Goal: Transaction & Acquisition: Download file/media

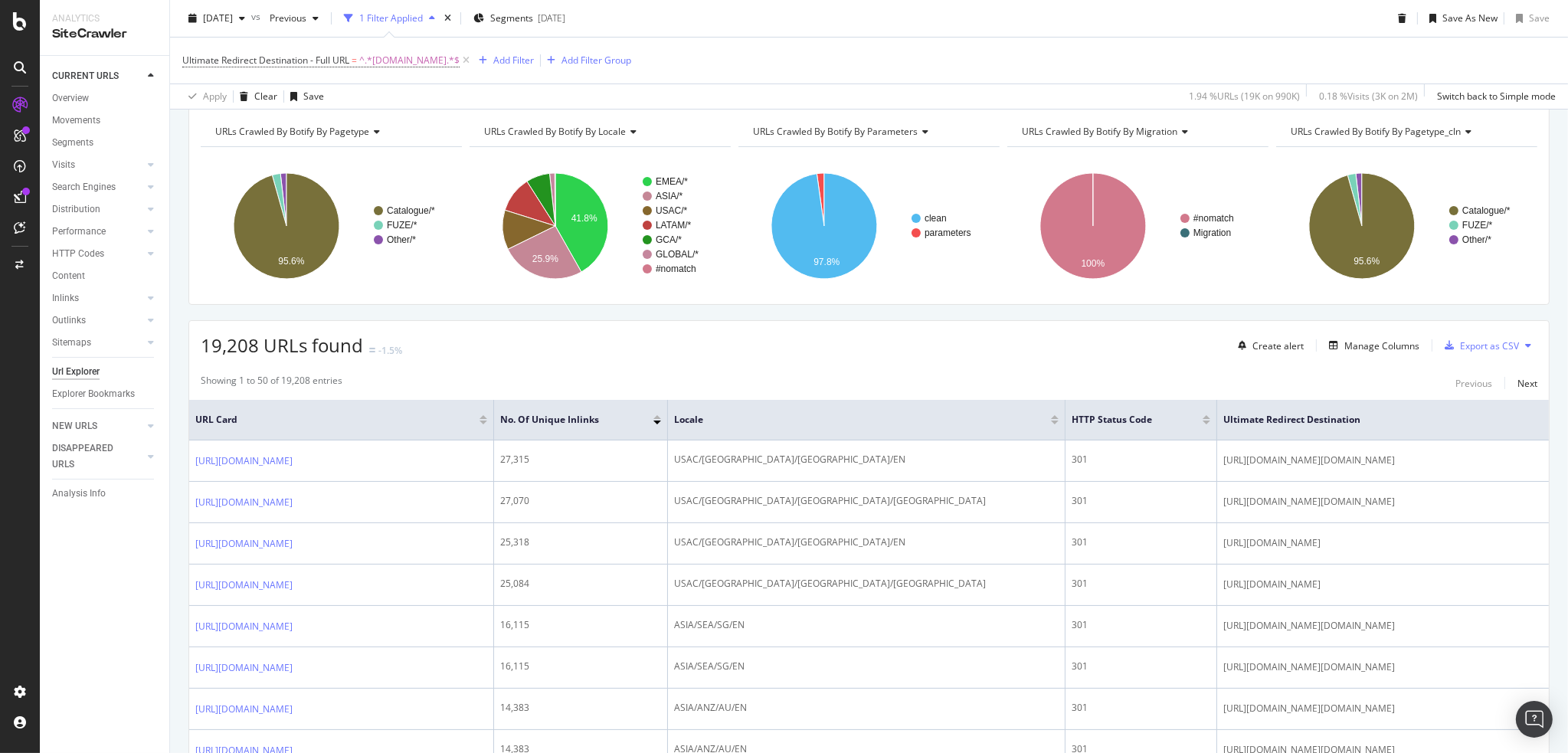
scroll to position [3, 0]
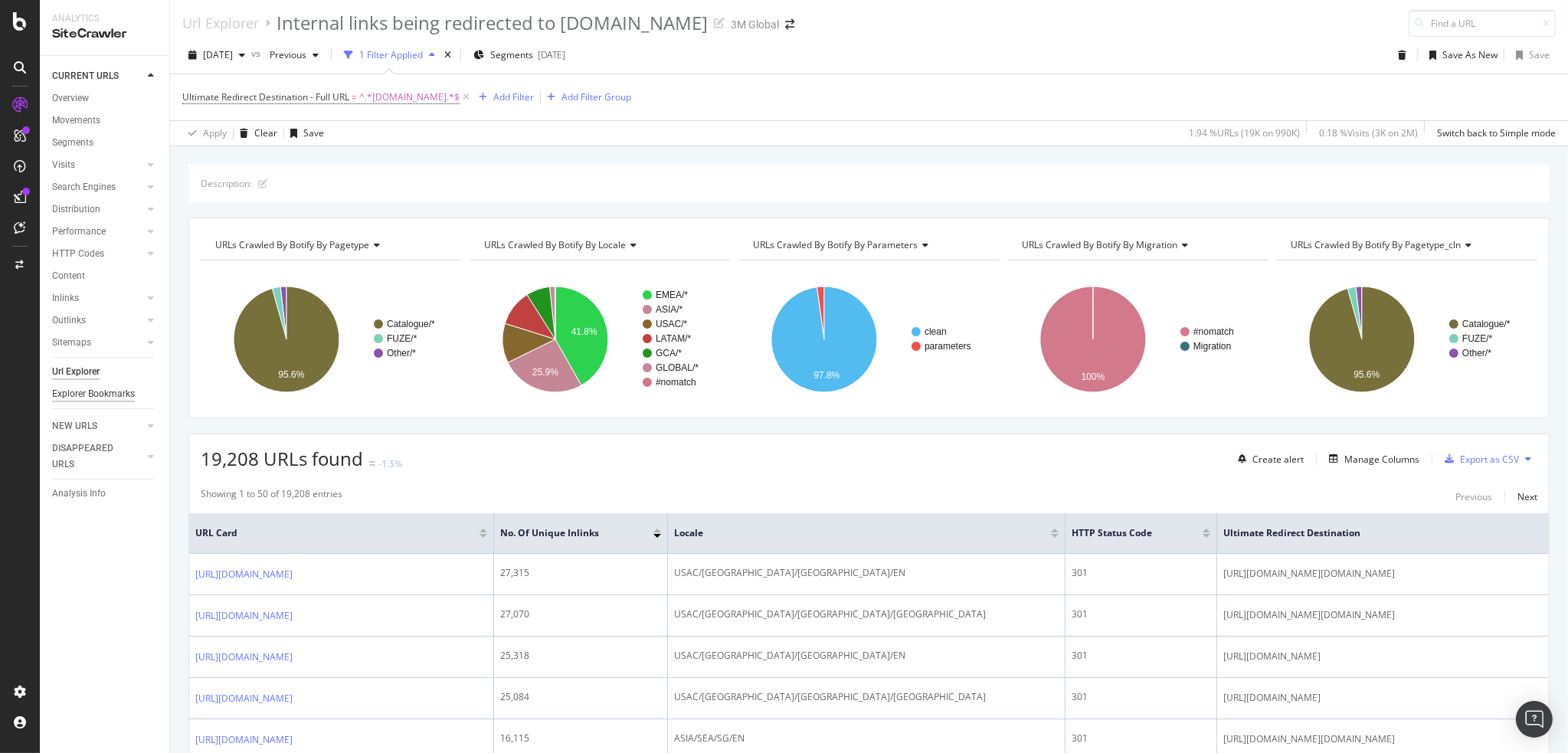
click at [101, 396] on div "Explorer Bookmarks" at bounding box center [94, 394] width 83 height 17
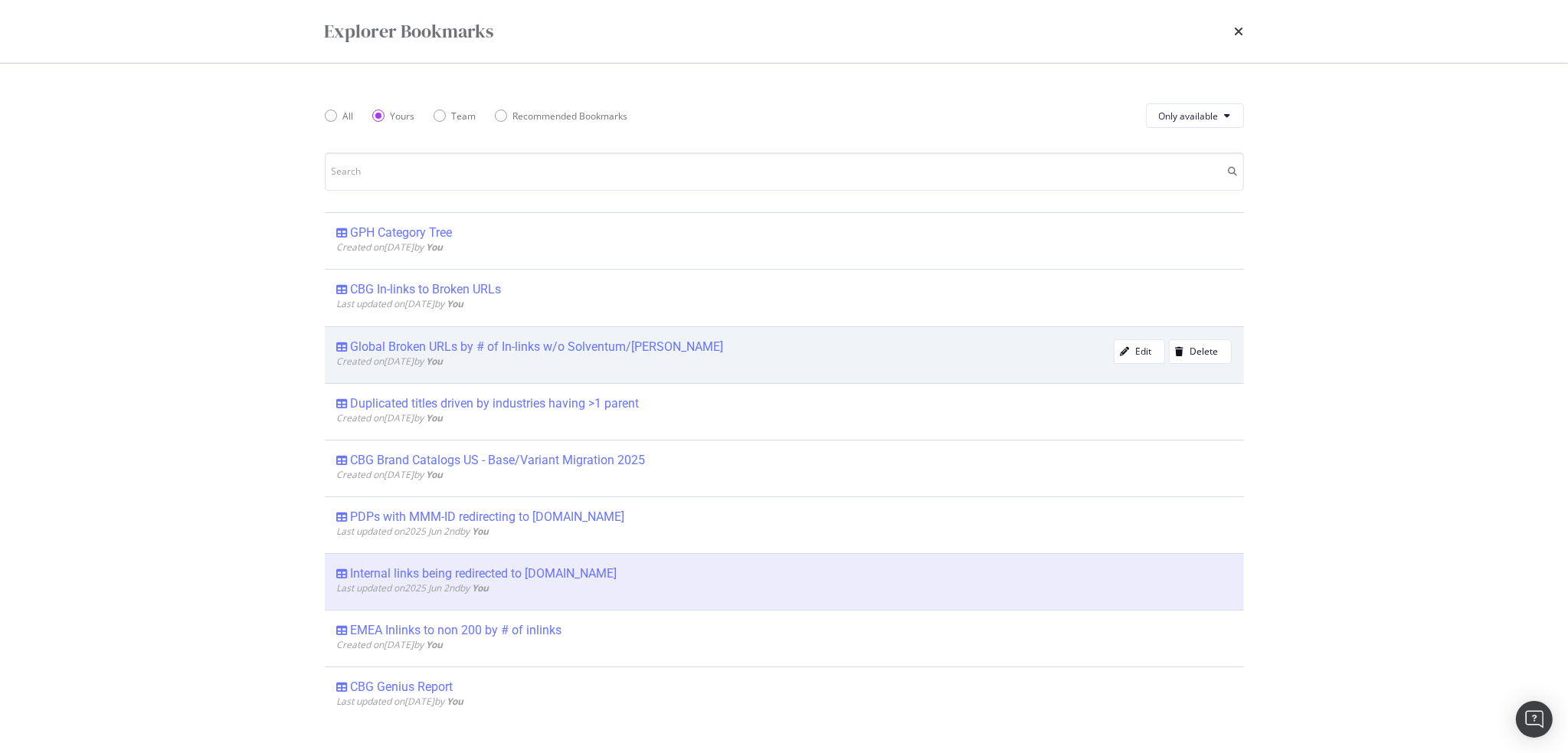
click at [458, 342] on div "Global Broken URLs by # of In-links w/o Solventum/[PERSON_NAME]" at bounding box center [537, 347] width 373 height 16
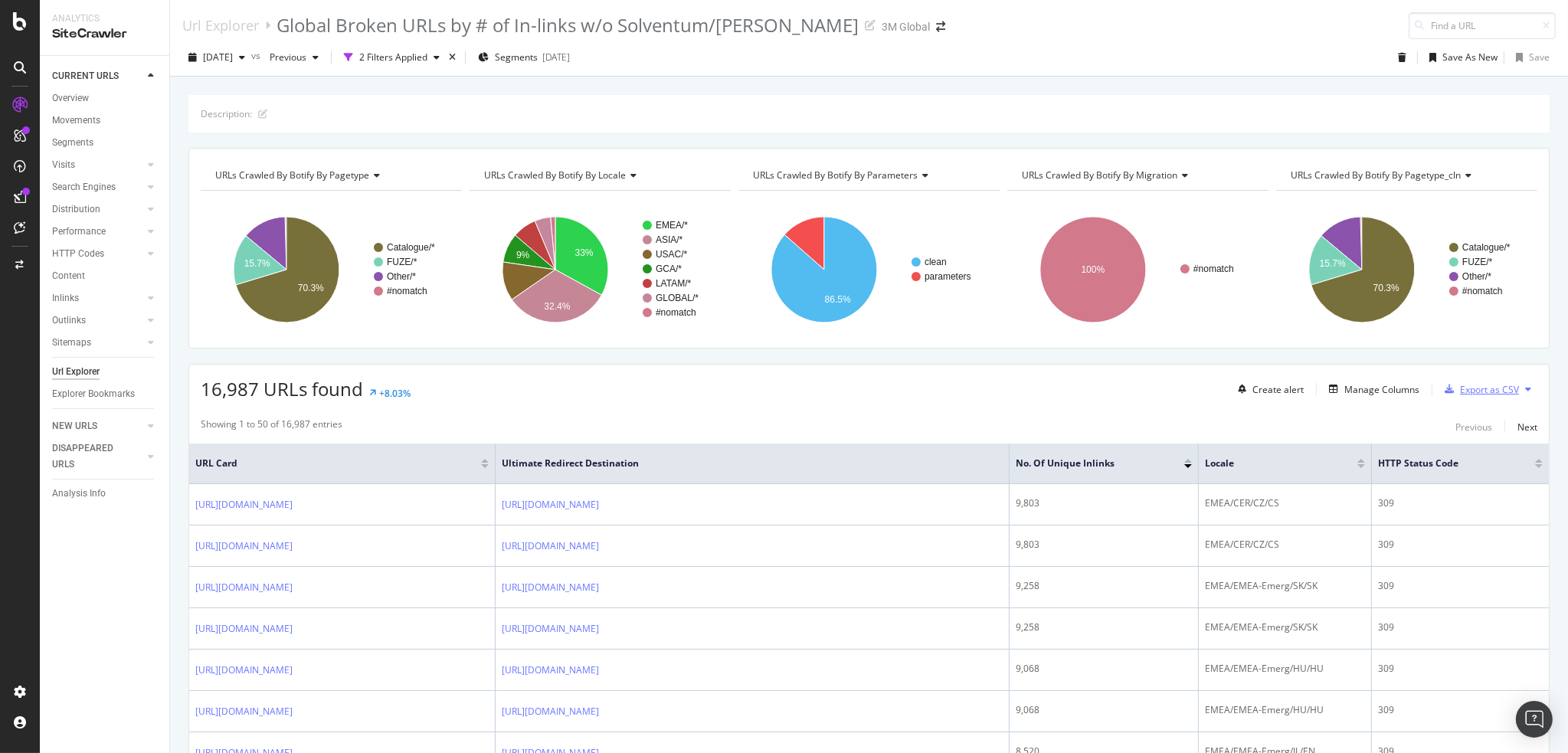
click at [1477, 390] on div "Export as CSV" at bounding box center [1489, 390] width 59 height 13
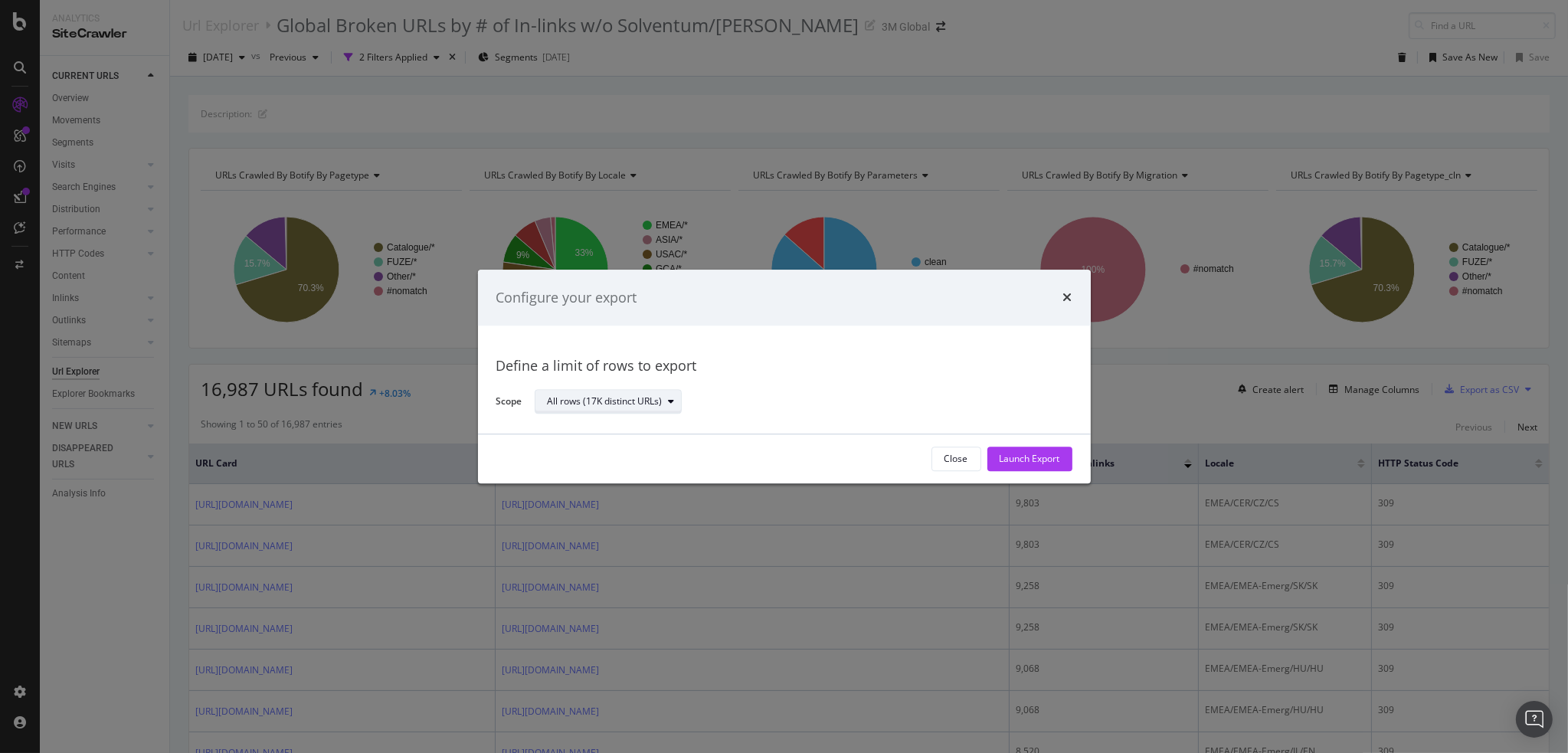
drag, startPoint x: 656, startPoint y: 394, endPoint x: 634, endPoint y: 407, distance: 25.6
click at [656, 394] on div "All rows (17K distinct URLs)" at bounding box center [613, 402] width 133 height 21
click at [599, 449] on div "Define a limit" at bounding box center [582, 453] width 57 height 13
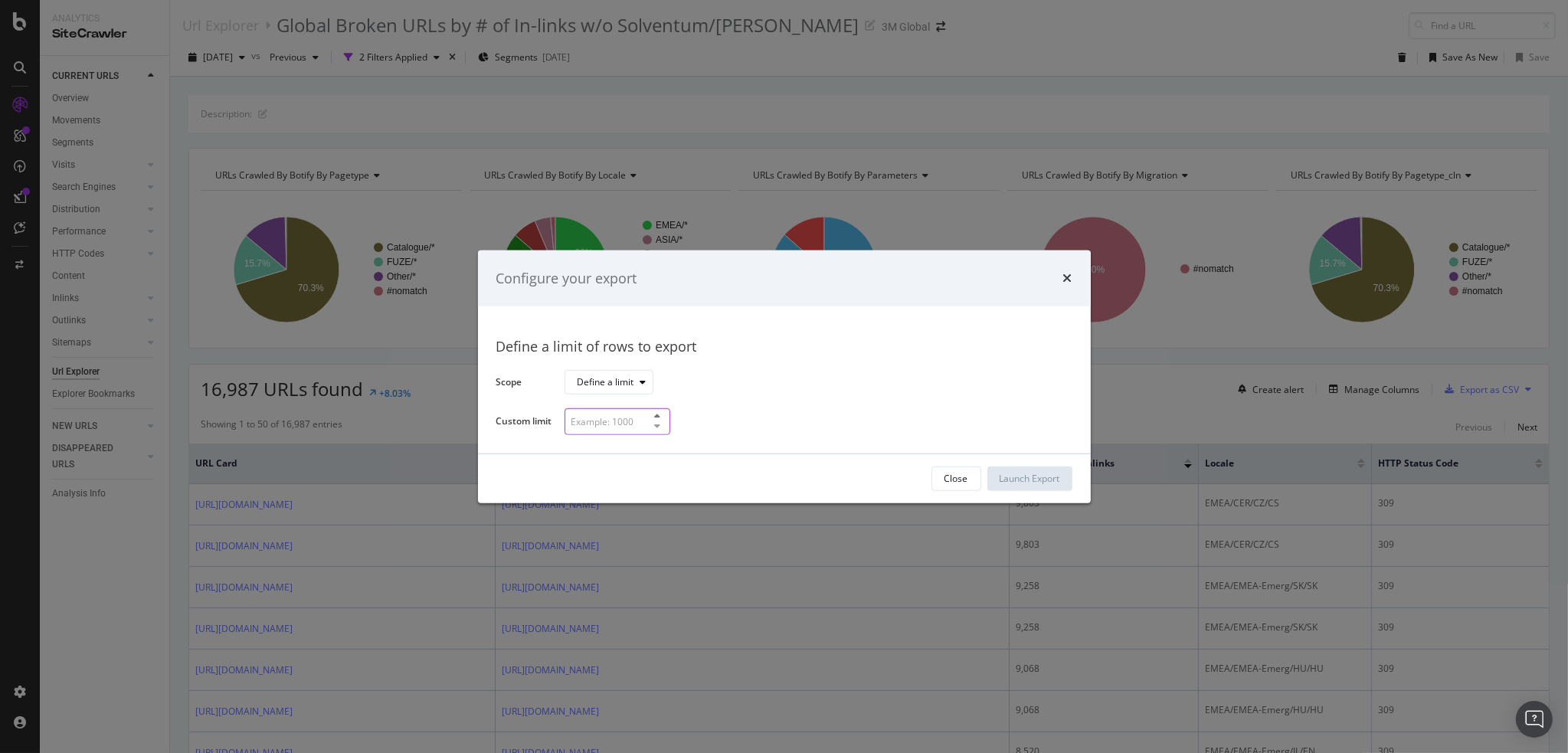
click at [601, 426] on input "modal" at bounding box center [617, 421] width 105 height 27
type input "100"
click at [1041, 477] on div "Launch Export" at bounding box center [1030, 479] width 61 height 13
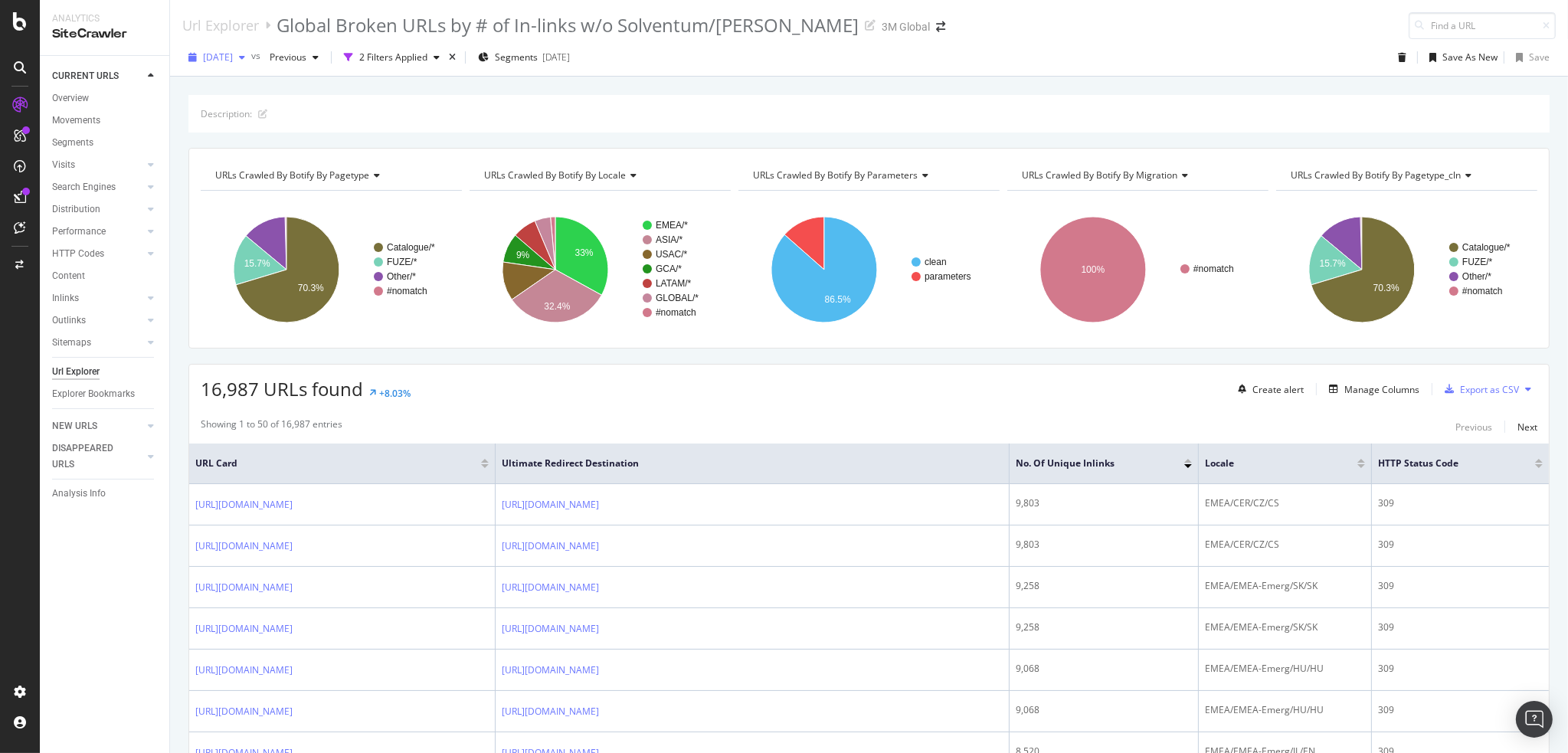
click at [233, 61] on span "[DATE]" at bounding box center [217, 57] width 30 height 13
click at [497, 104] on div "Description:" at bounding box center [868, 114] width 1361 height 38
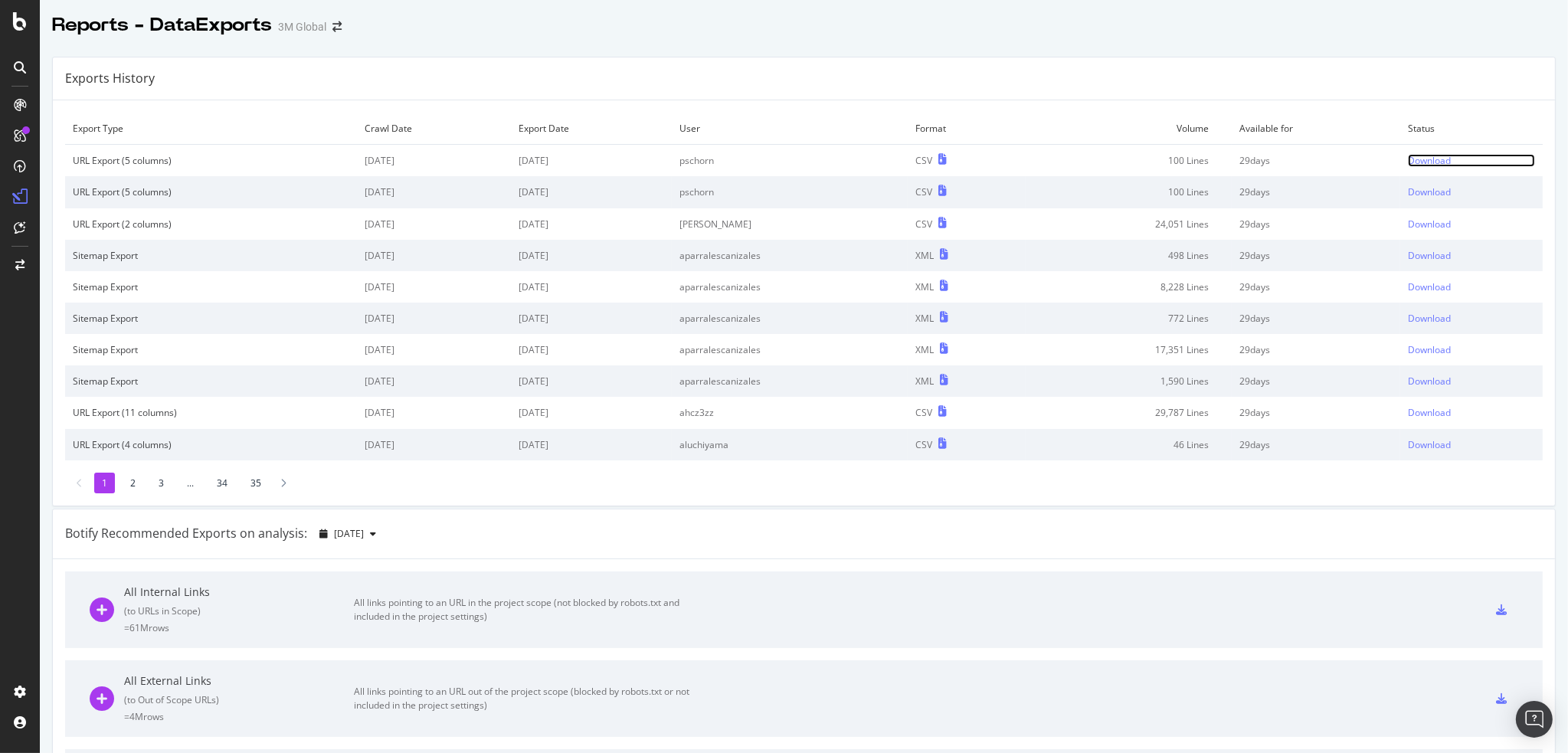
click at [1418, 155] on div "Download" at bounding box center [1429, 161] width 43 height 13
